Goal: Task Accomplishment & Management: Use online tool/utility

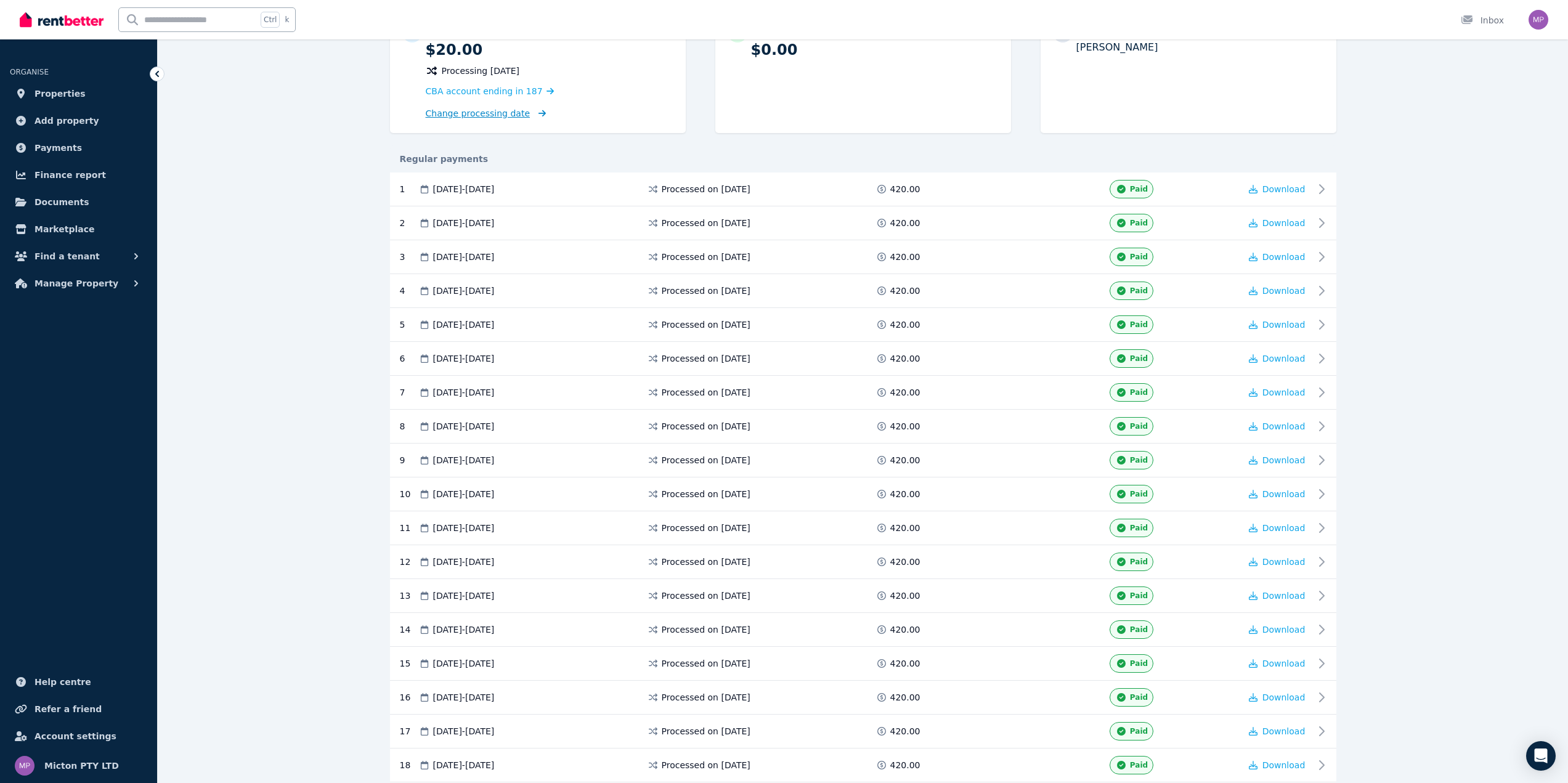
scroll to position [185, 0]
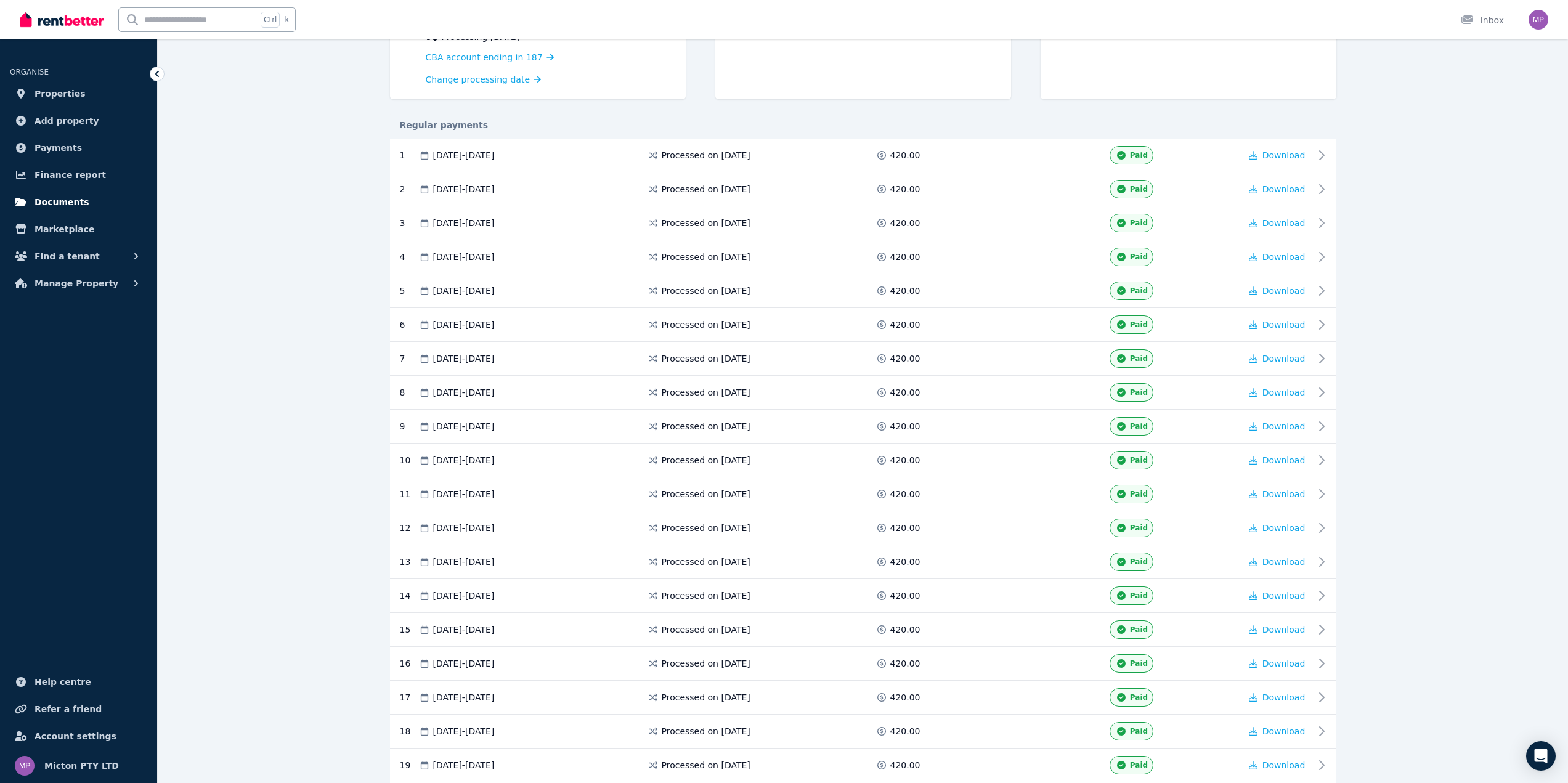
click at [71, 204] on span "Documents" at bounding box center [62, 202] width 55 height 15
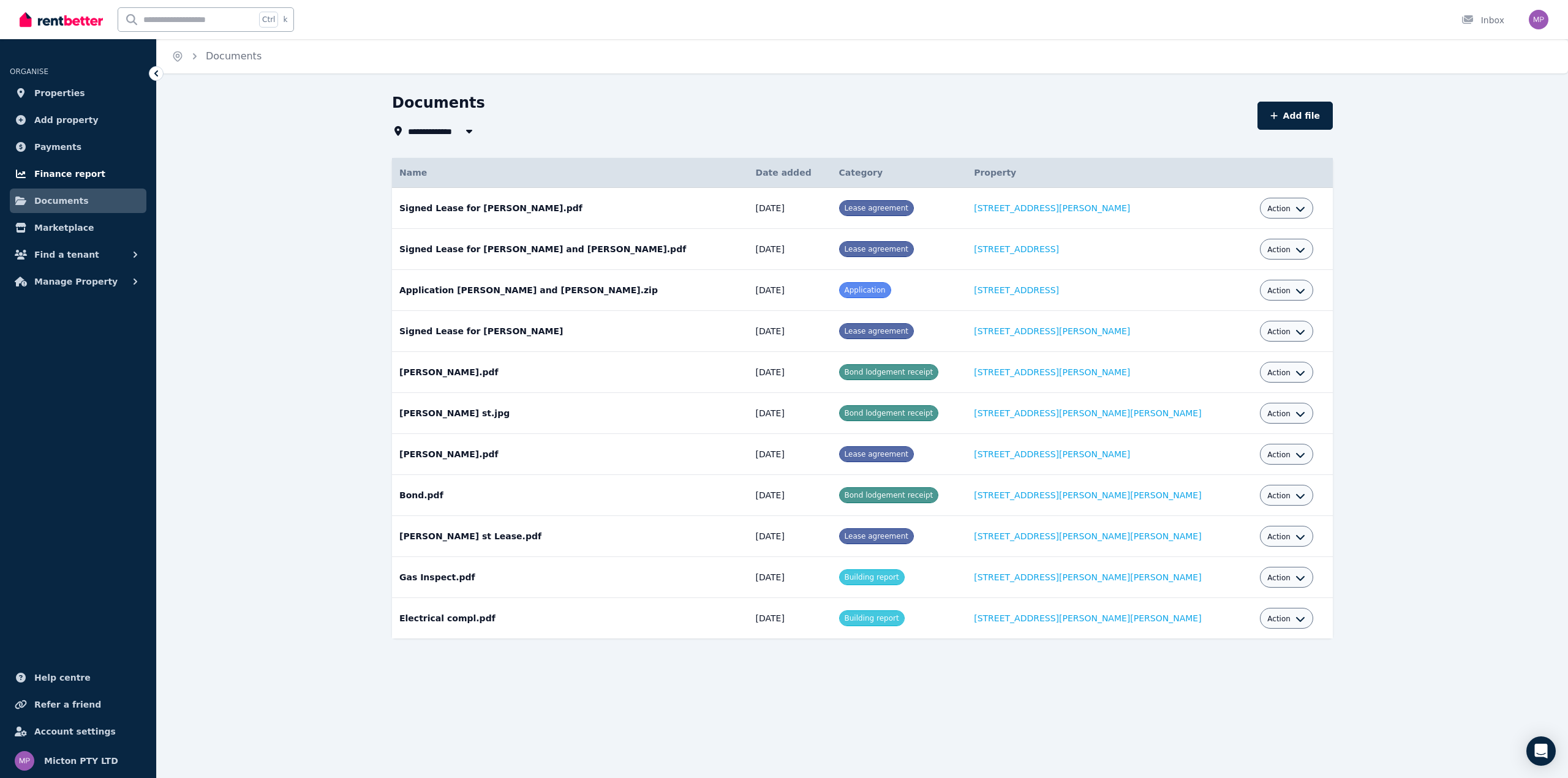
click at [66, 174] on span "Finance report" at bounding box center [70, 174] width 71 height 15
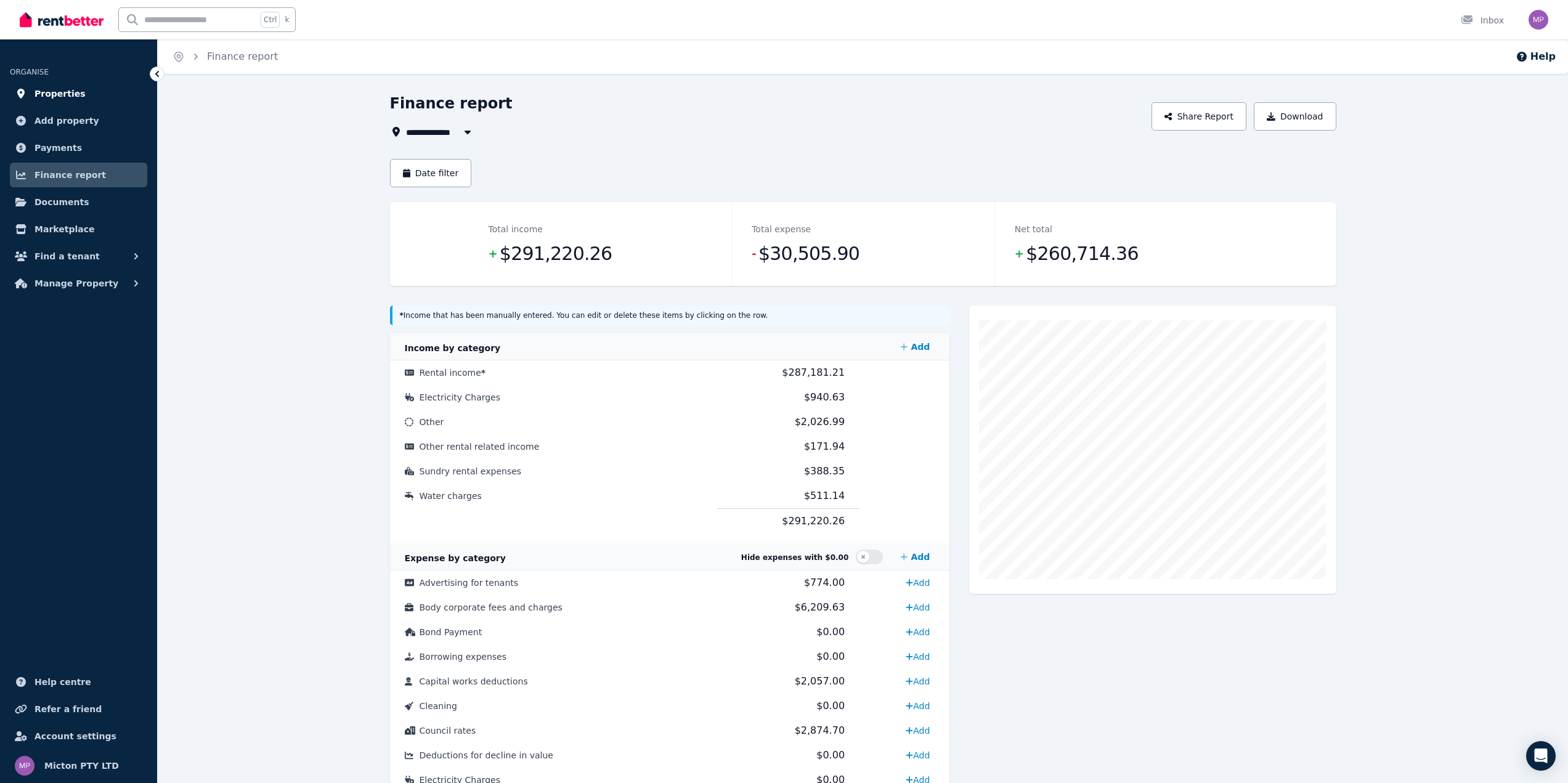
click at [43, 98] on span "Properties" at bounding box center [60, 94] width 51 height 15
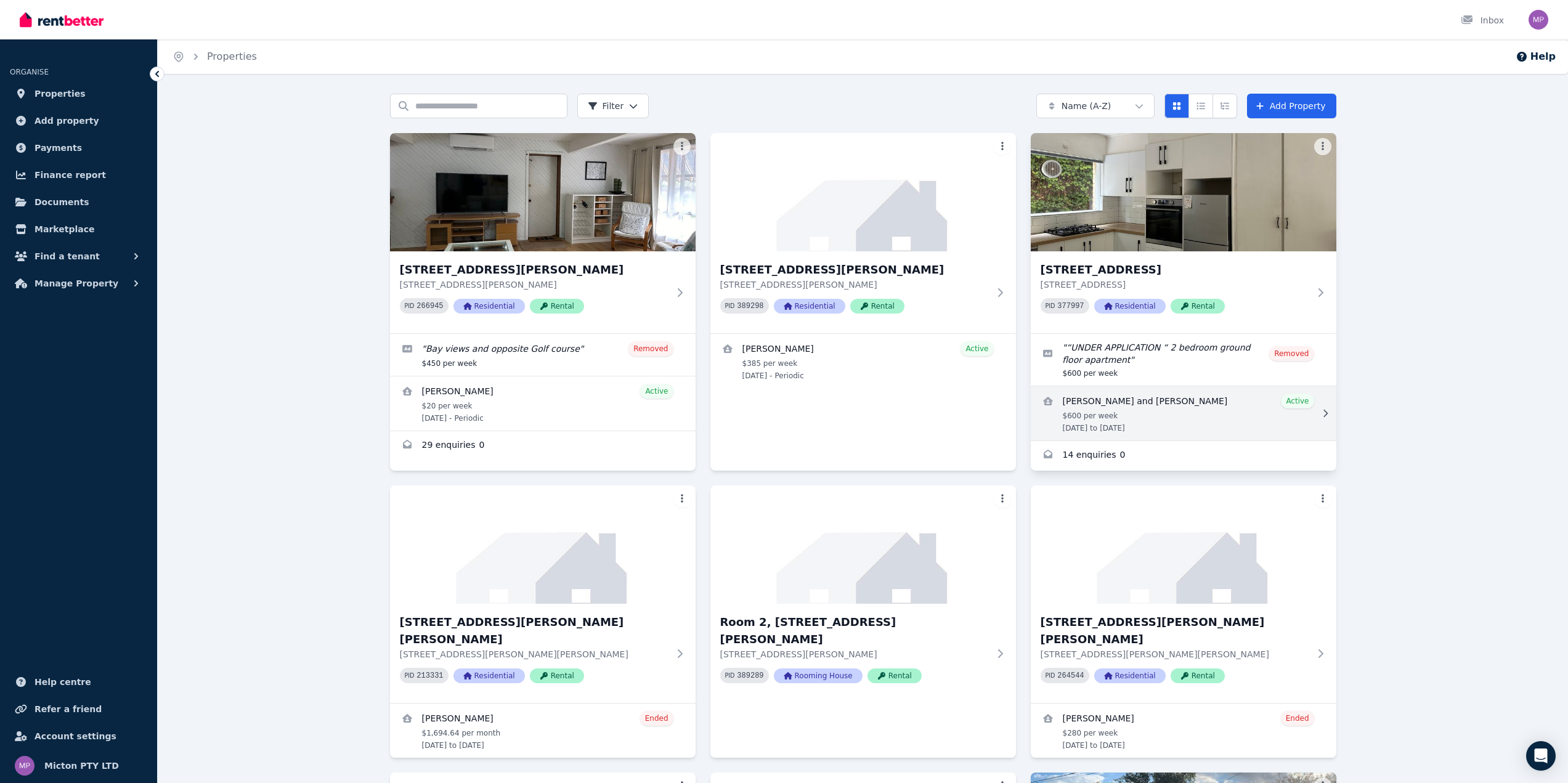
click at [1160, 416] on link "View details for Emily Davison and Amy O’Driscoll" at bounding box center [1184, 414] width 305 height 54
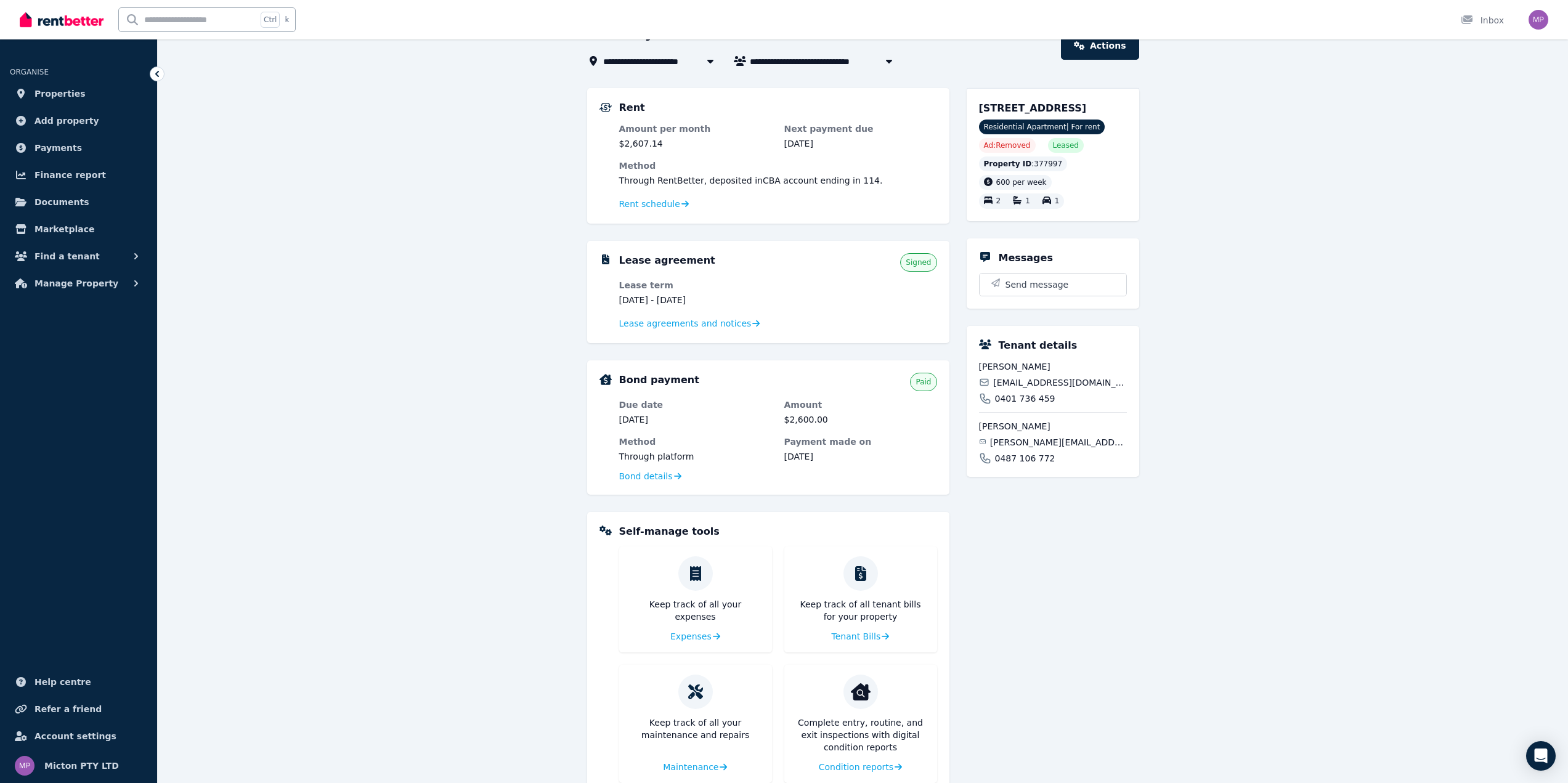
scroll to position [105, 0]
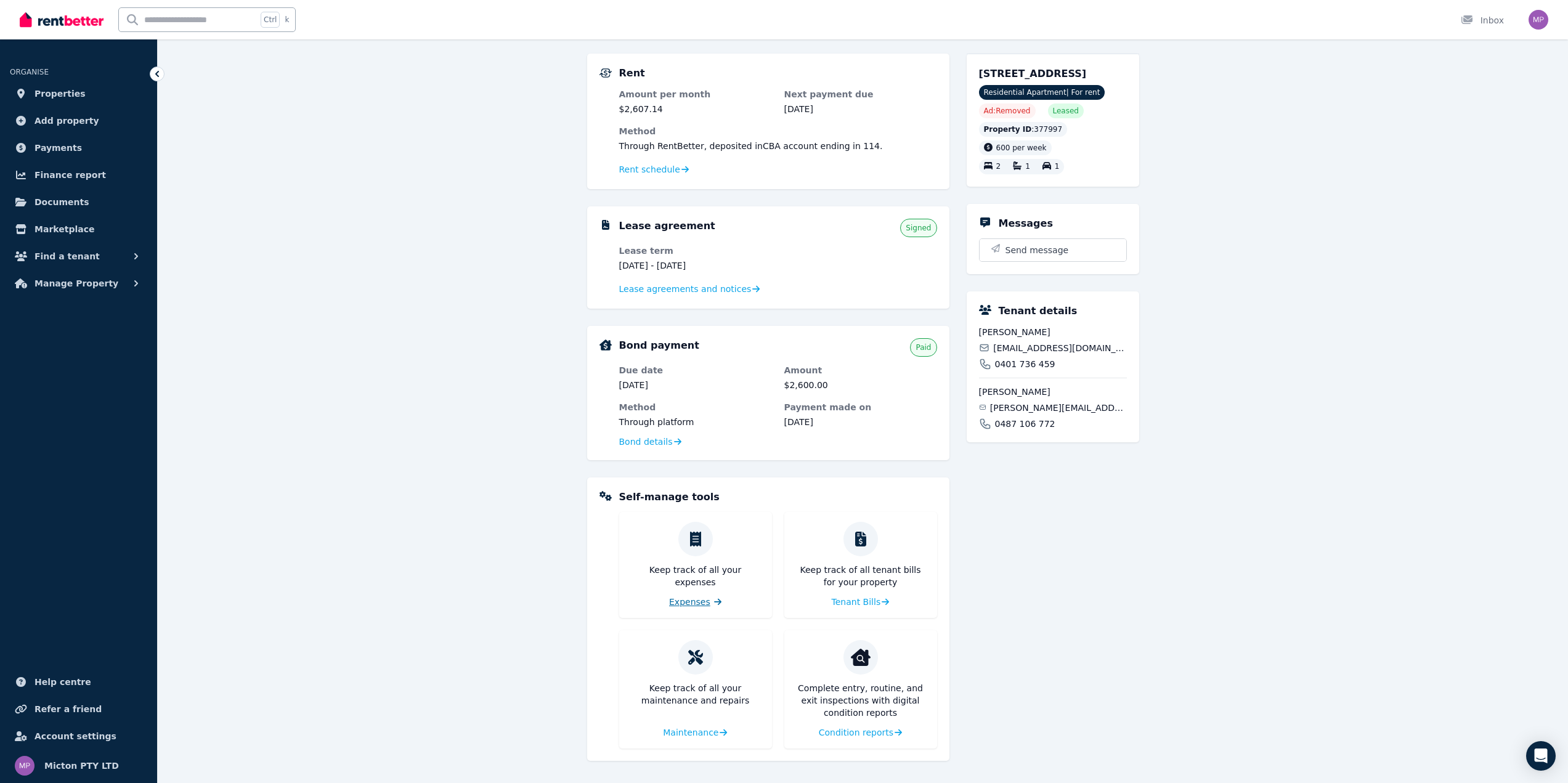
click at [689, 597] on span "Expenses" at bounding box center [690, 602] width 41 height 12
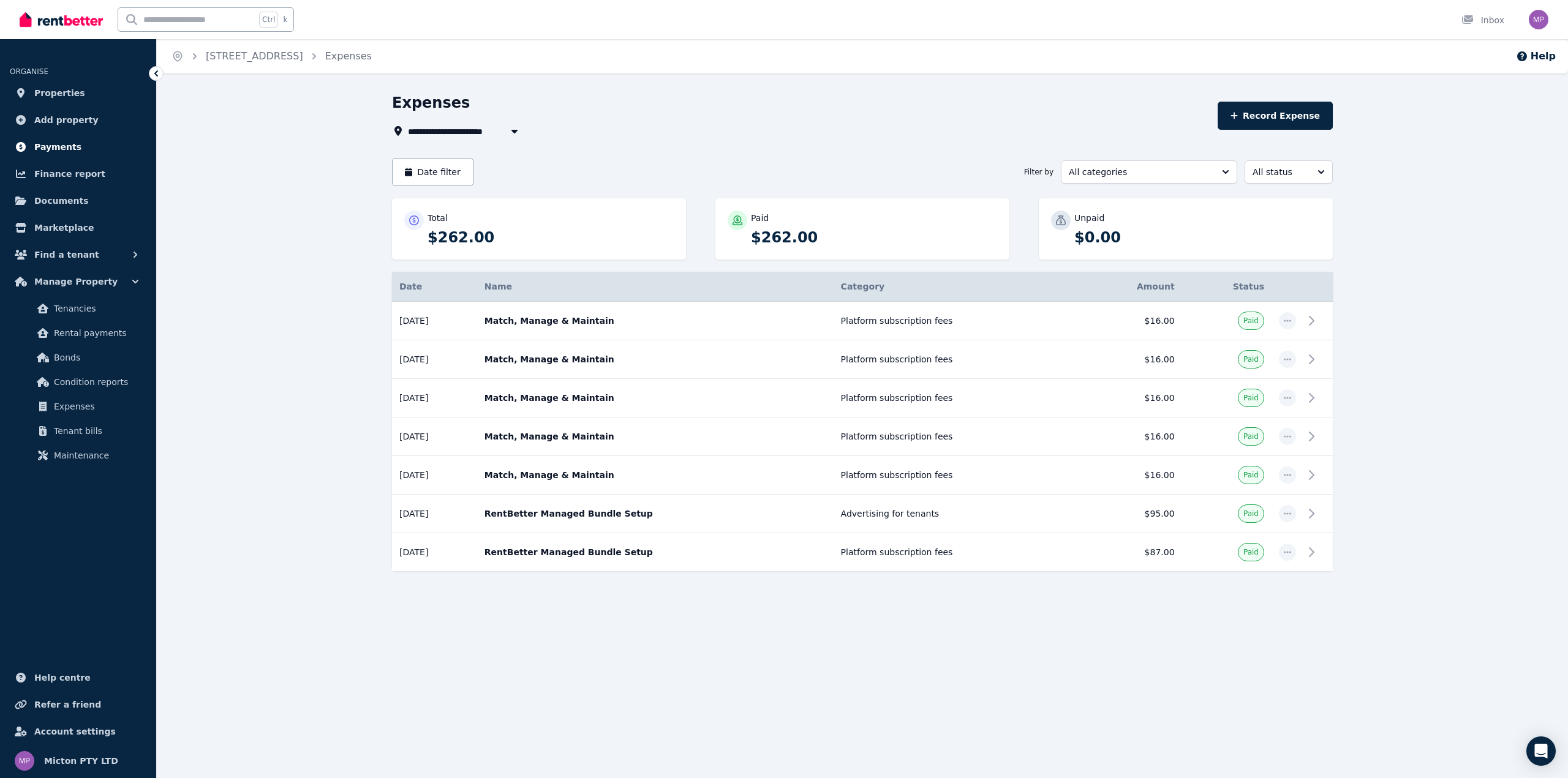
click at [51, 151] on span "Payments" at bounding box center [58, 147] width 47 height 15
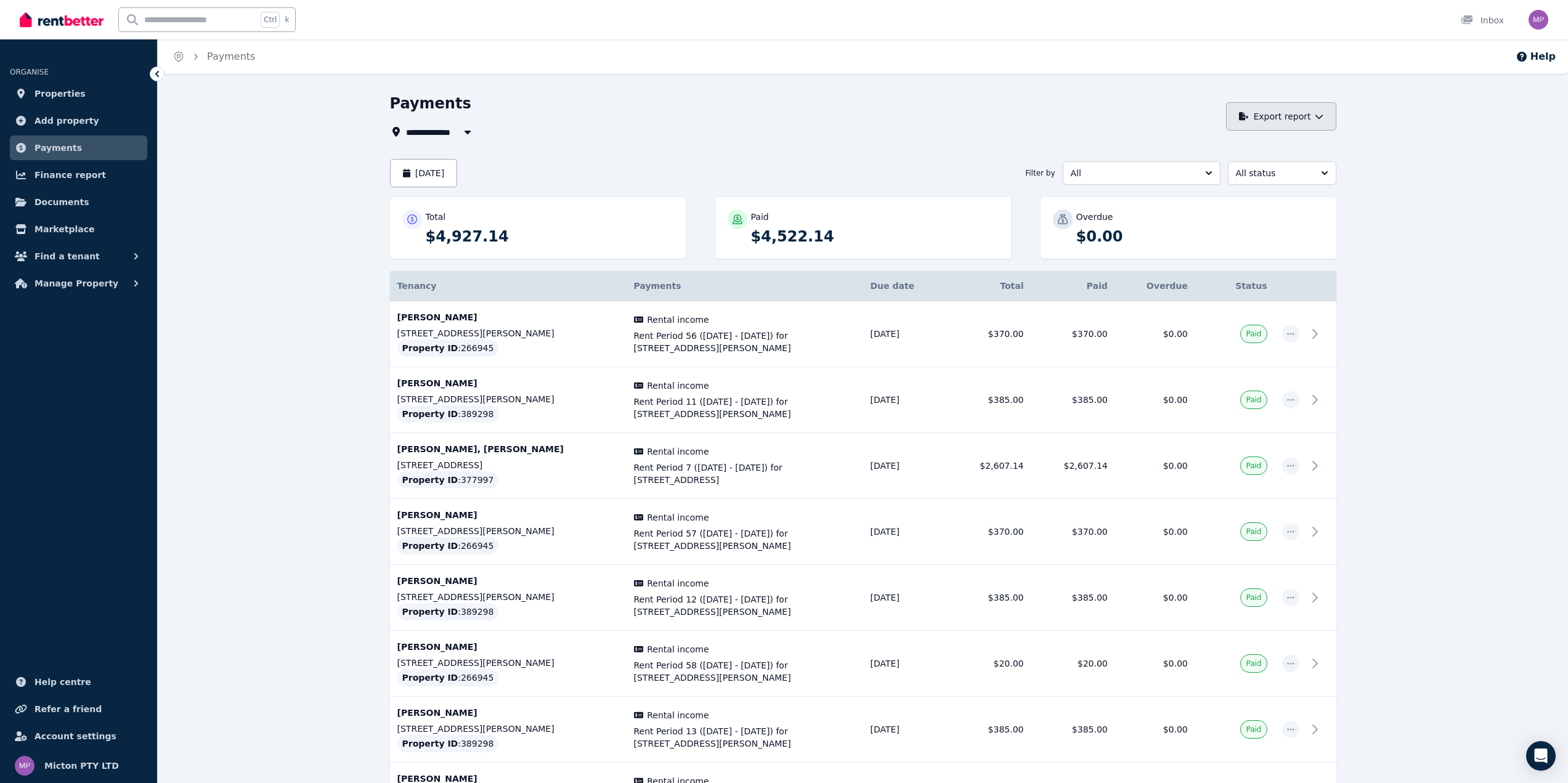
click at [1301, 114] on button "Export report" at bounding box center [1282, 116] width 110 height 29
click at [438, 136] on span "All Properties" at bounding box center [446, 132] width 80 height 15
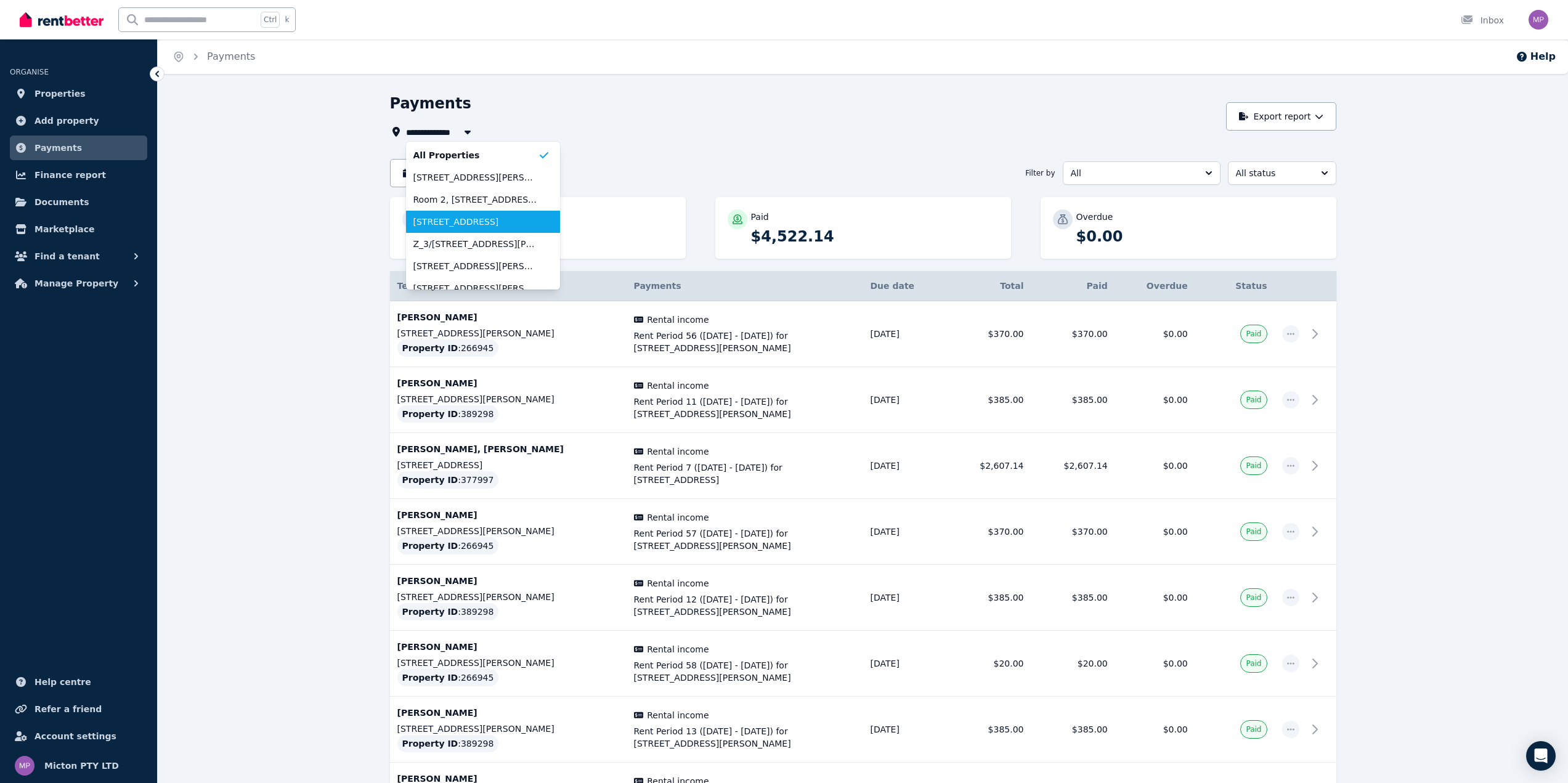
click at [471, 225] on span "[STREET_ADDRESS]" at bounding box center [476, 222] width 124 height 12
type input "**********"
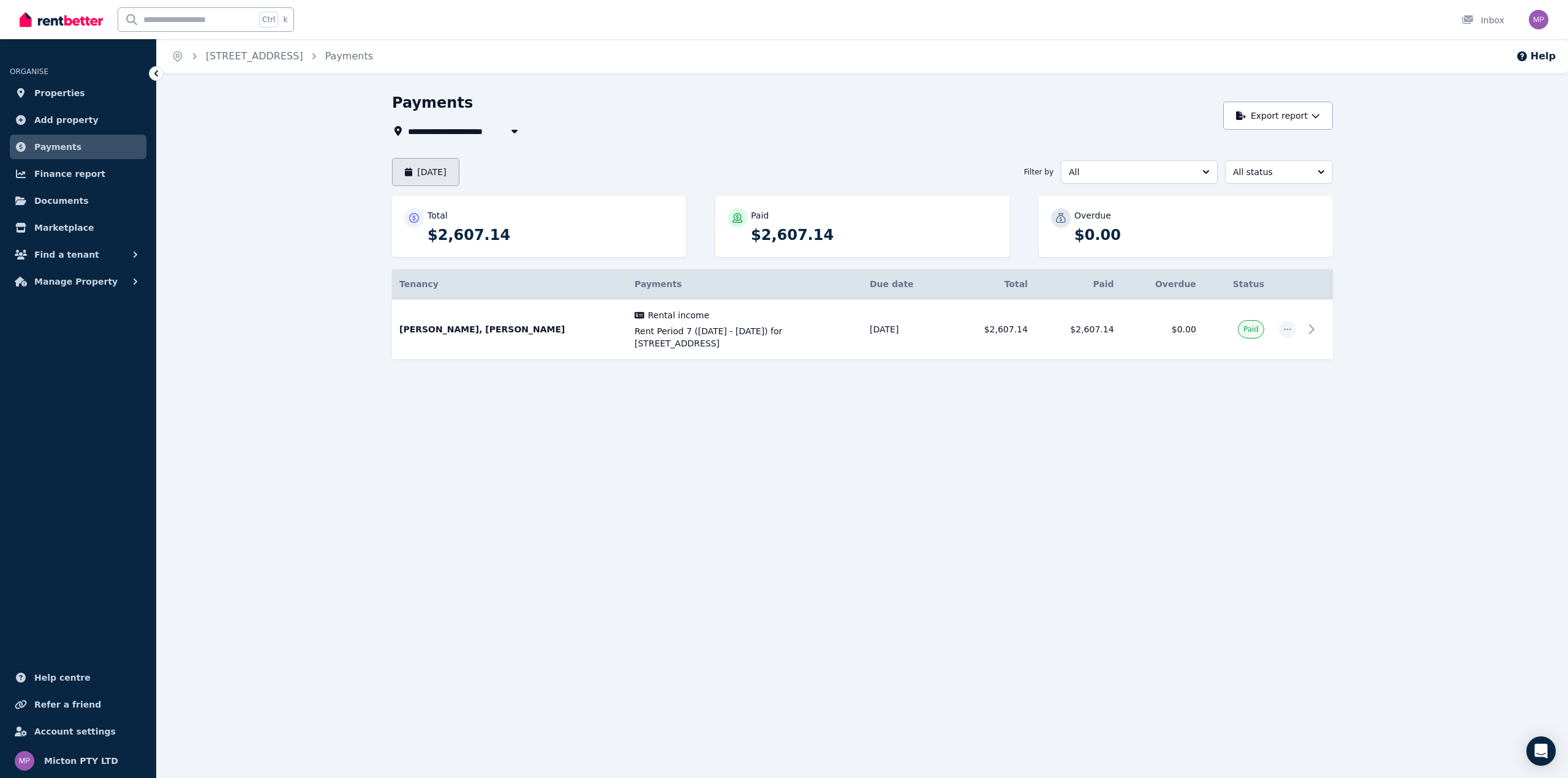
click at [450, 170] on button "[DATE]" at bounding box center [426, 172] width 68 height 28
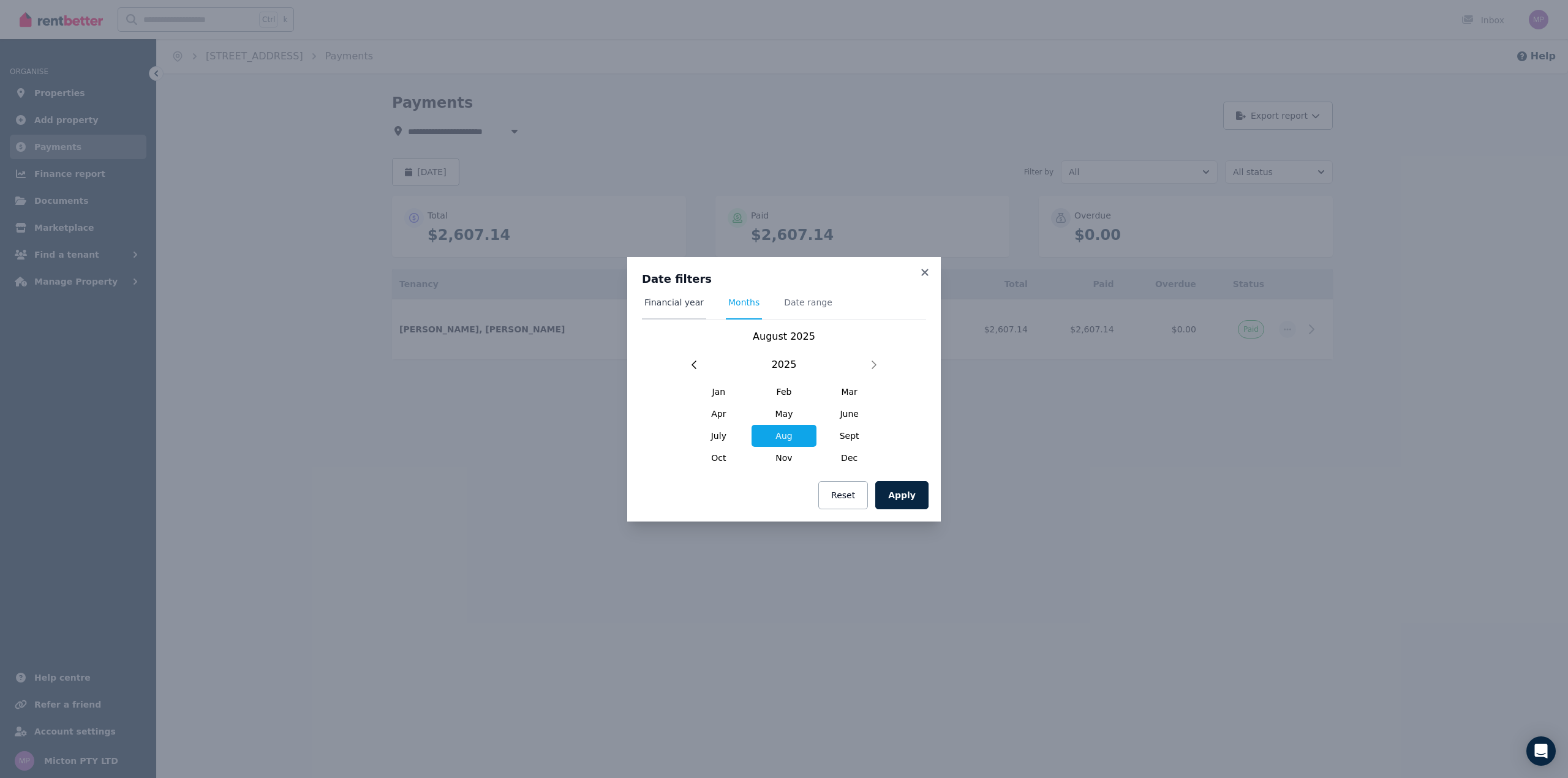
click at [681, 303] on span "Financial year" at bounding box center [674, 302] width 60 height 12
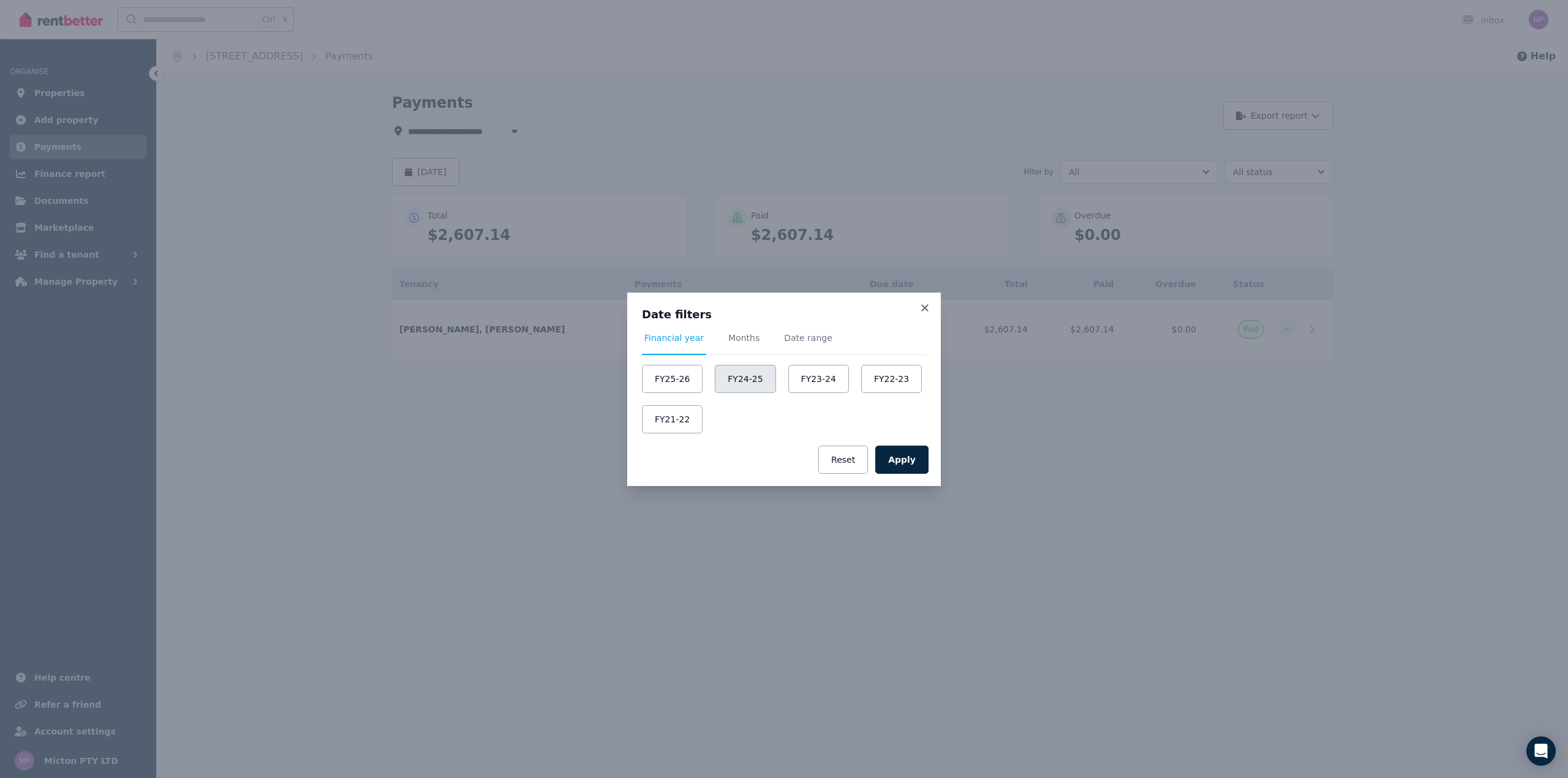
click at [744, 383] on button "FY24-25" at bounding box center [745, 379] width 61 height 28
click at [903, 454] on button "Apply" at bounding box center [902, 460] width 53 height 28
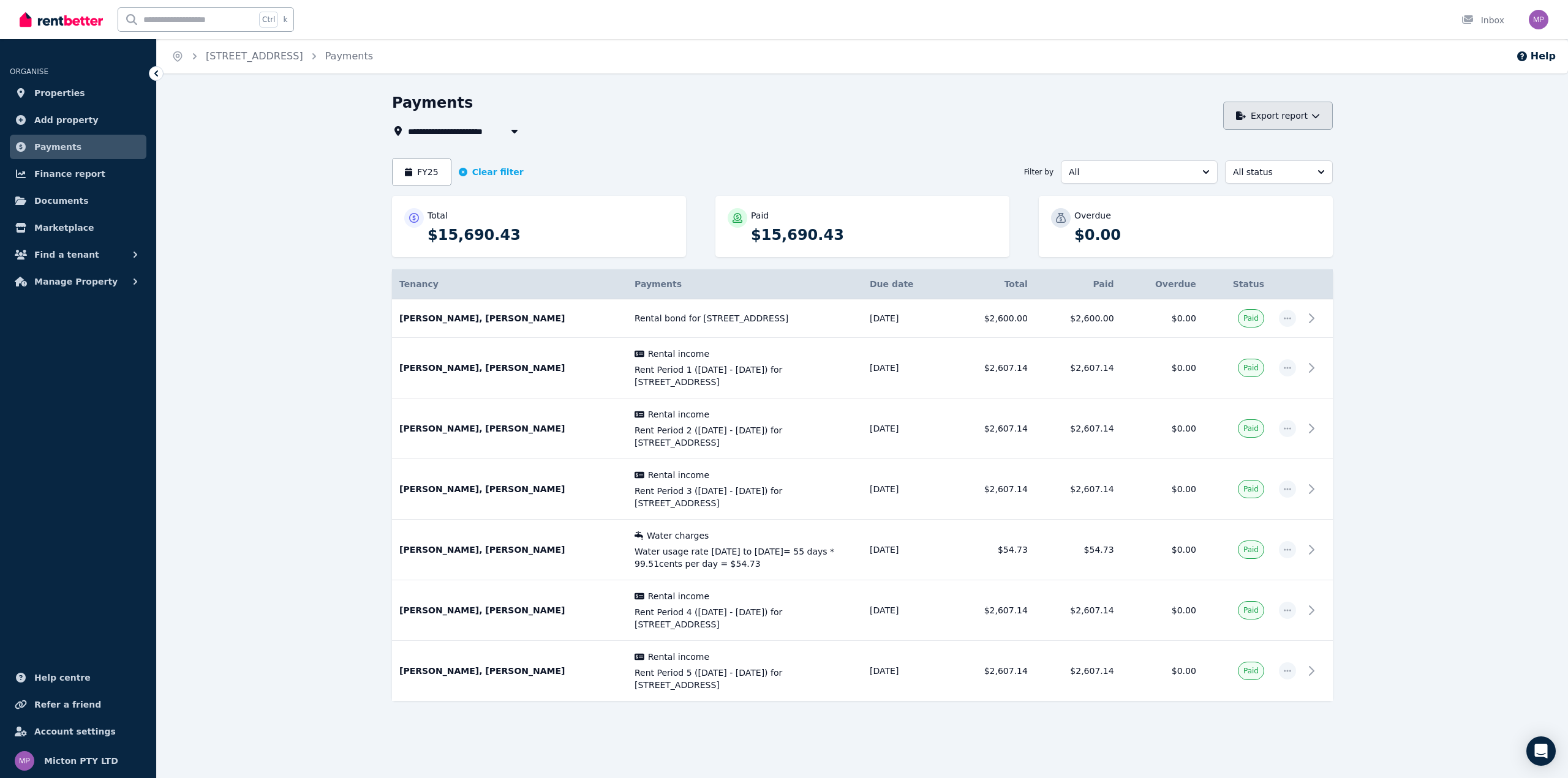
click at [1314, 120] on button "Export report" at bounding box center [1278, 116] width 110 height 28
click at [1229, 172] on p "Excel spreadsheet (xlsx)" at bounding box center [1277, 170] width 114 height 12
